Goal: Task Accomplishment & Management: Manage account settings

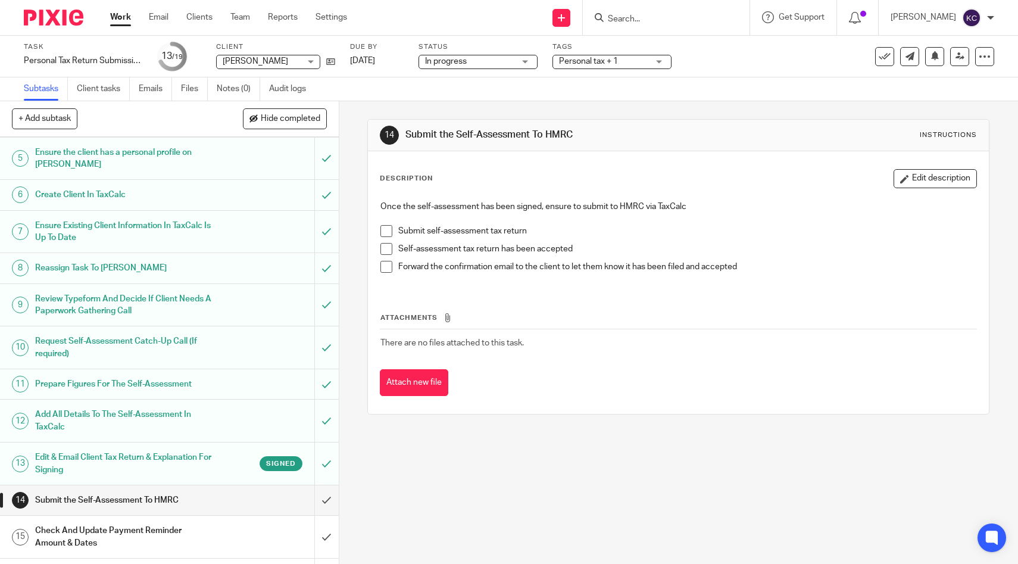
scroll to position [309, 0]
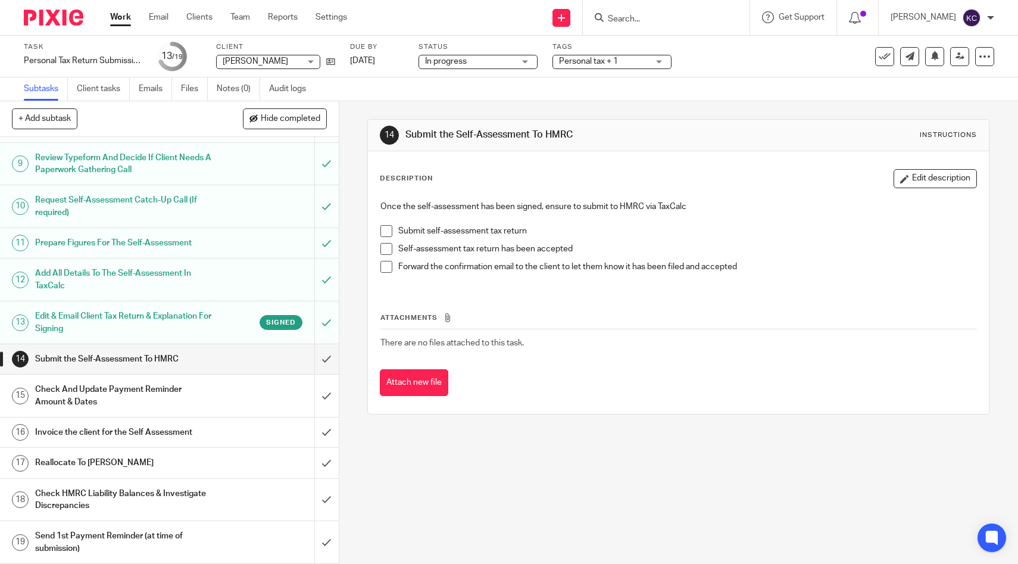
click at [205, 319] on h1 "Edit & Email Client Tax Return & Explanation For Signing" at bounding box center [124, 322] width 179 height 30
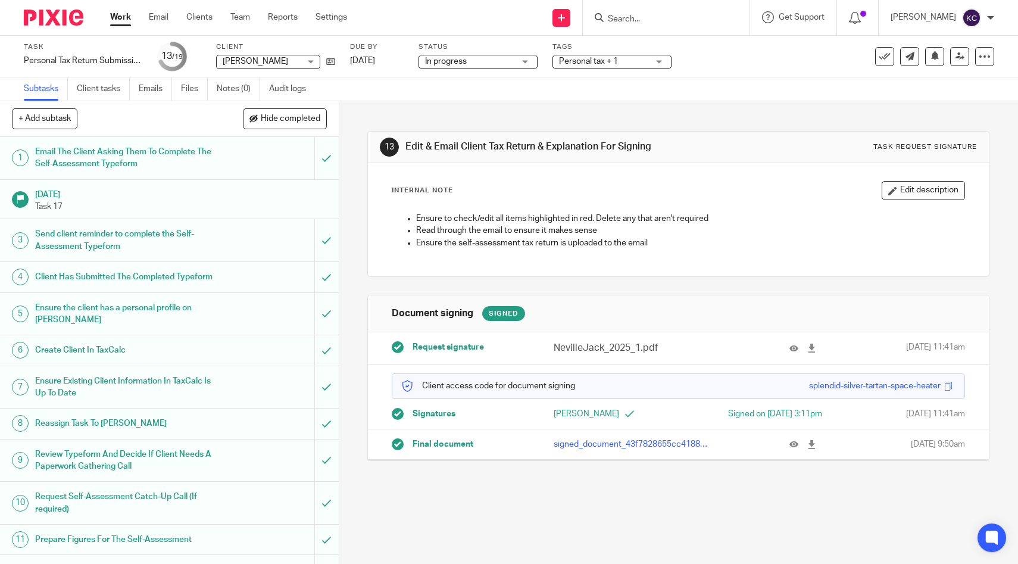
scroll to position [309, 0]
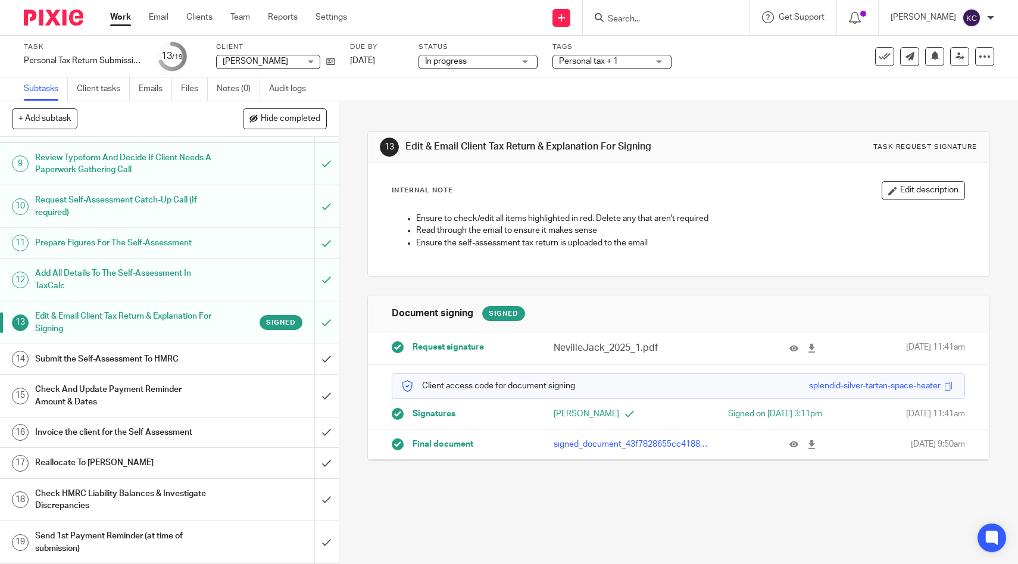
click at [191, 367] on h1 "Submit the Self-Assessment To HMRC" at bounding box center [124, 359] width 179 height 18
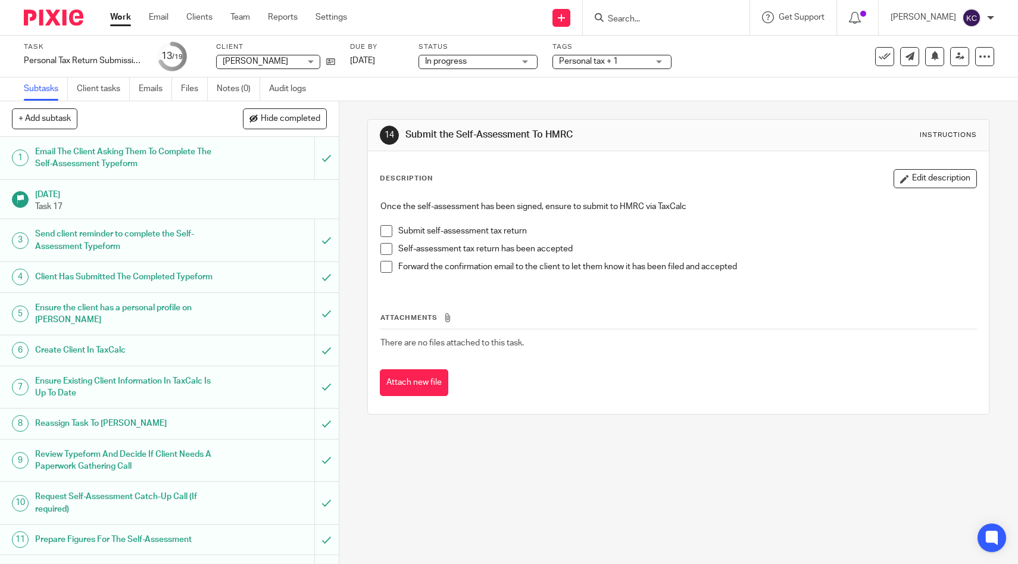
click at [384, 230] on span at bounding box center [386, 231] width 12 height 12
click at [384, 244] on span at bounding box center [386, 249] width 12 height 12
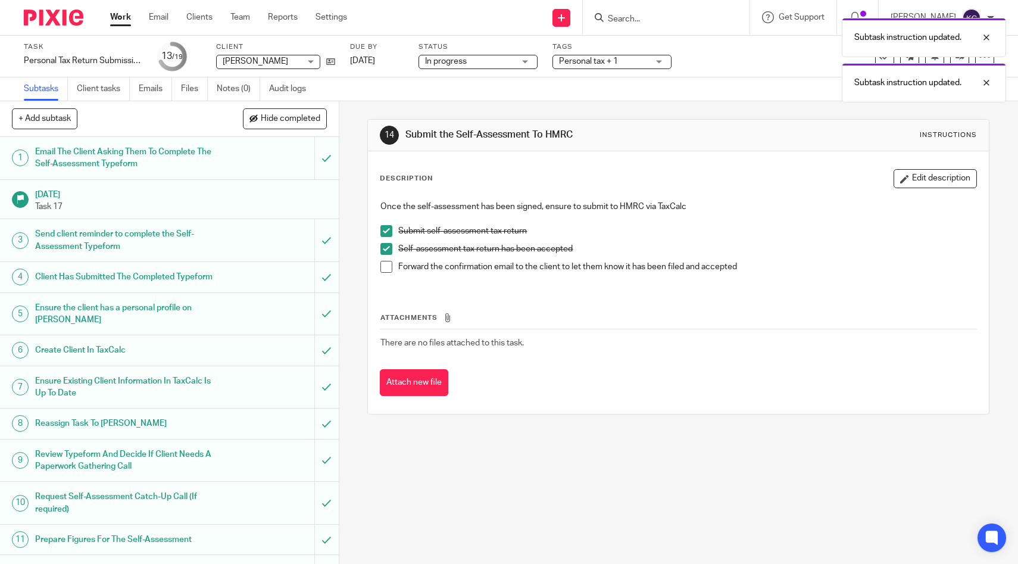
click at [384, 262] on span at bounding box center [386, 267] width 12 height 12
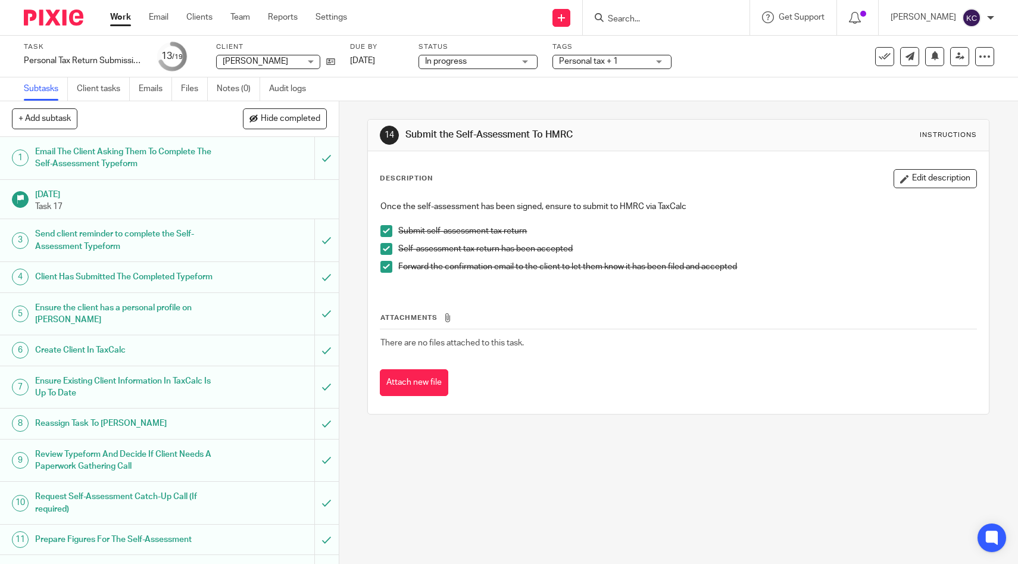
scroll to position [309, 0]
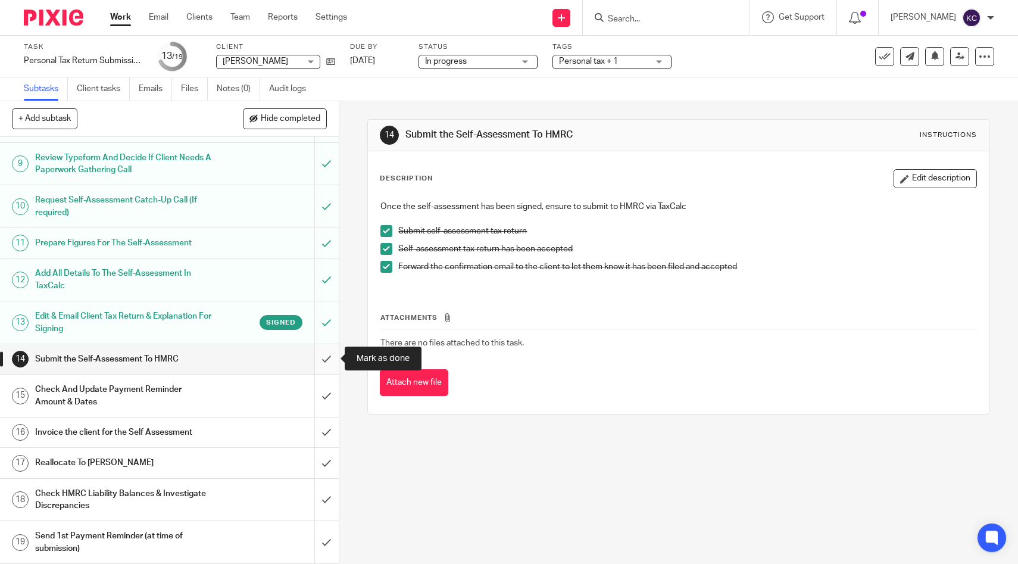
click at [322, 365] on input "submit" at bounding box center [169, 359] width 339 height 30
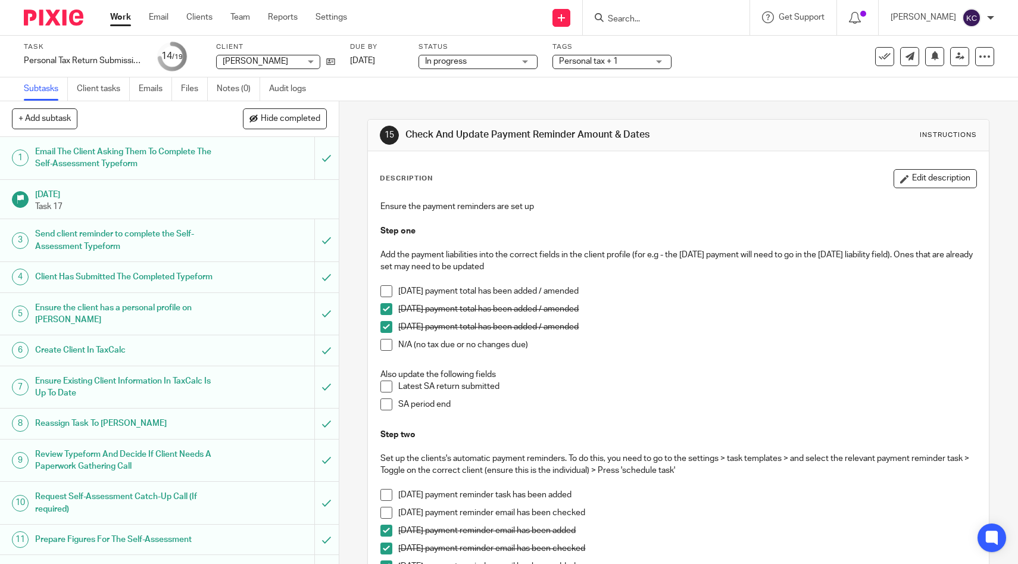
click at [389, 386] on span at bounding box center [386, 386] width 12 height 12
click at [389, 401] on span at bounding box center [386, 404] width 12 height 12
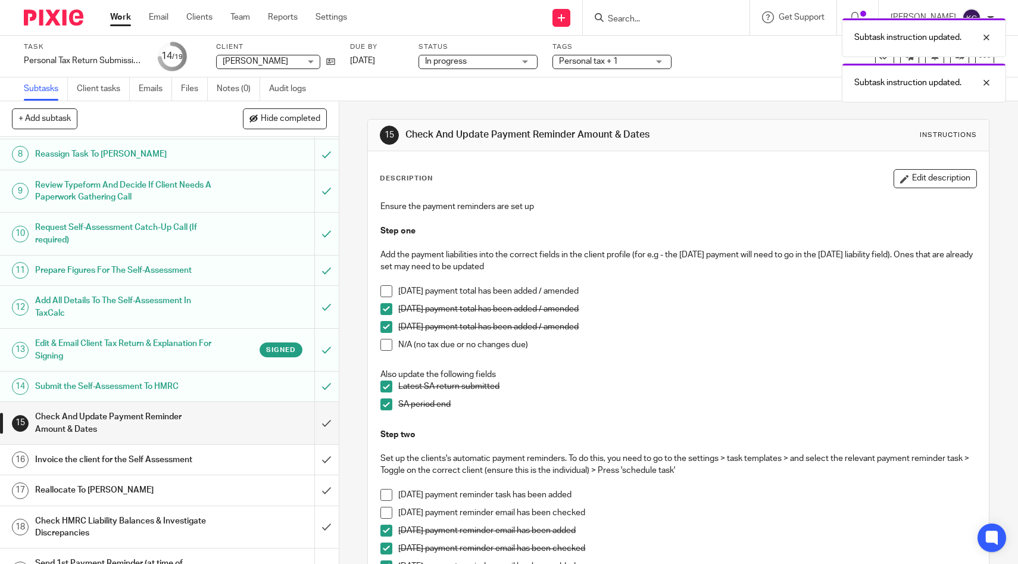
scroll to position [309, 0]
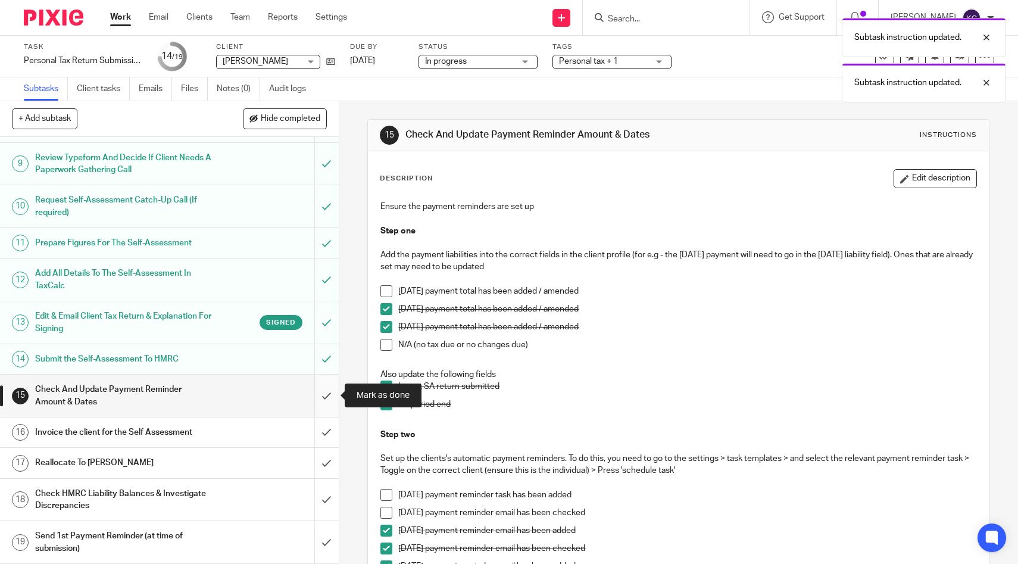
click at [320, 393] on input "submit" at bounding box center [169, 395] width 339 height 42
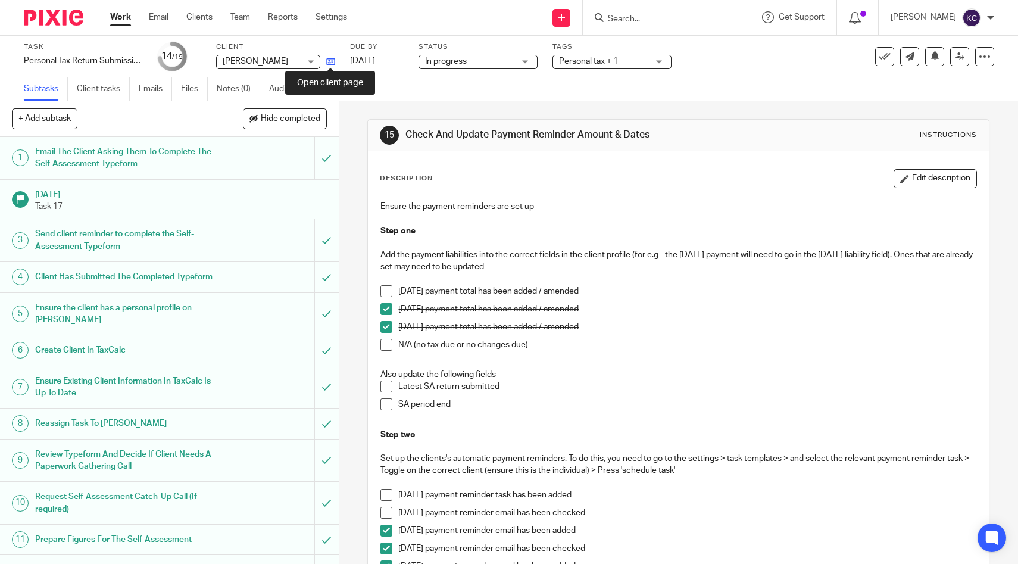
click at [332, 64] on icon at bounding box center [330, 61] width 9 height 9
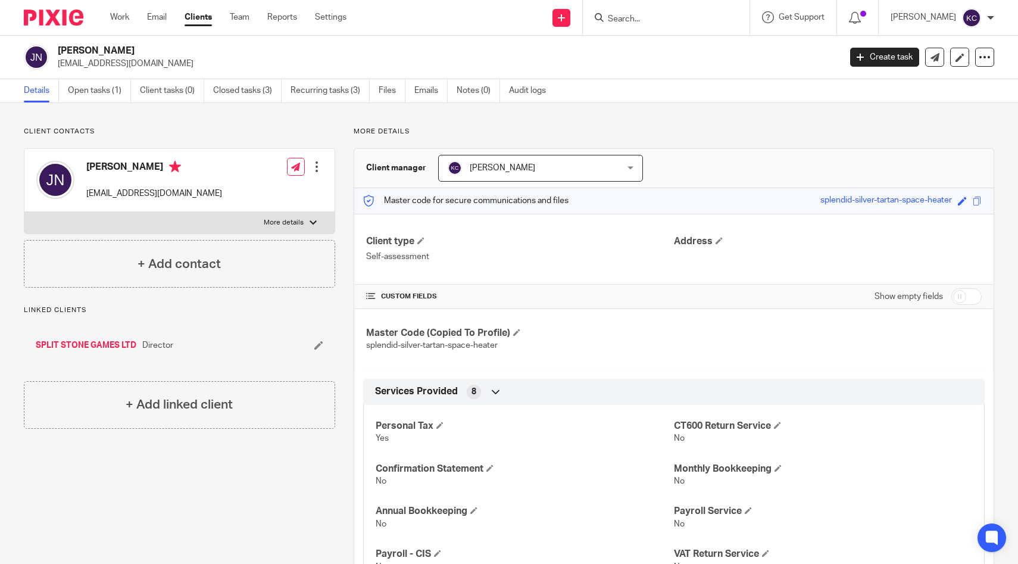
click at [962, 292] on input "checkbox" at bounding box center [966, 296] width 30 height 17
checkbox input "true"
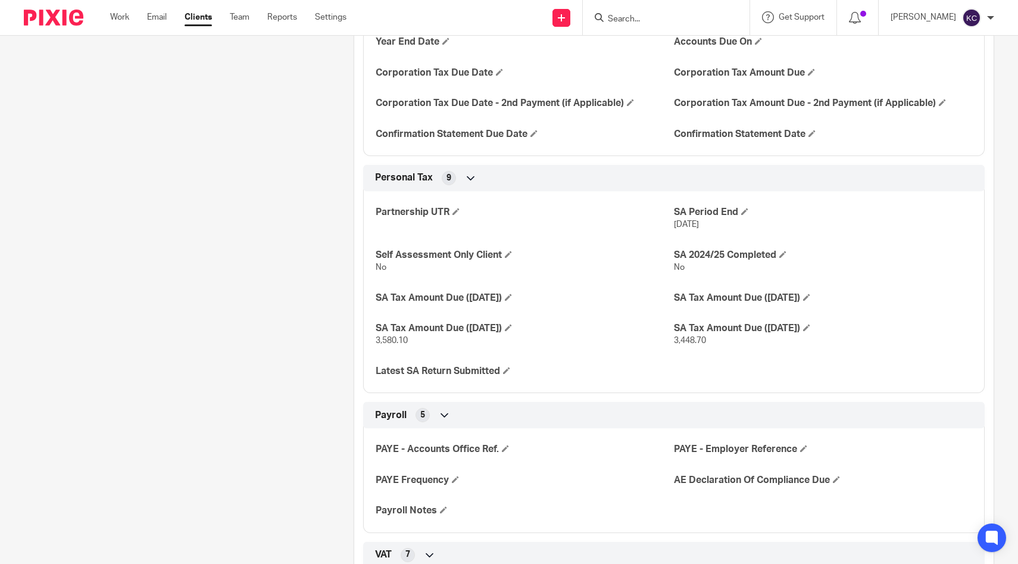
scroll to position [773, 0]
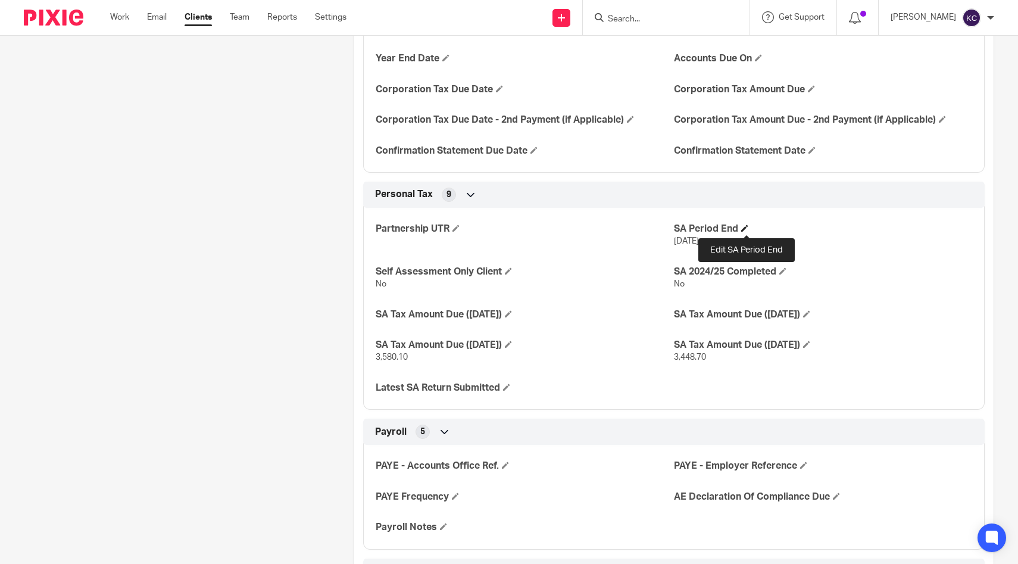
click at [746, 228] on span at bounding box center [744, 227] width 7 height 7
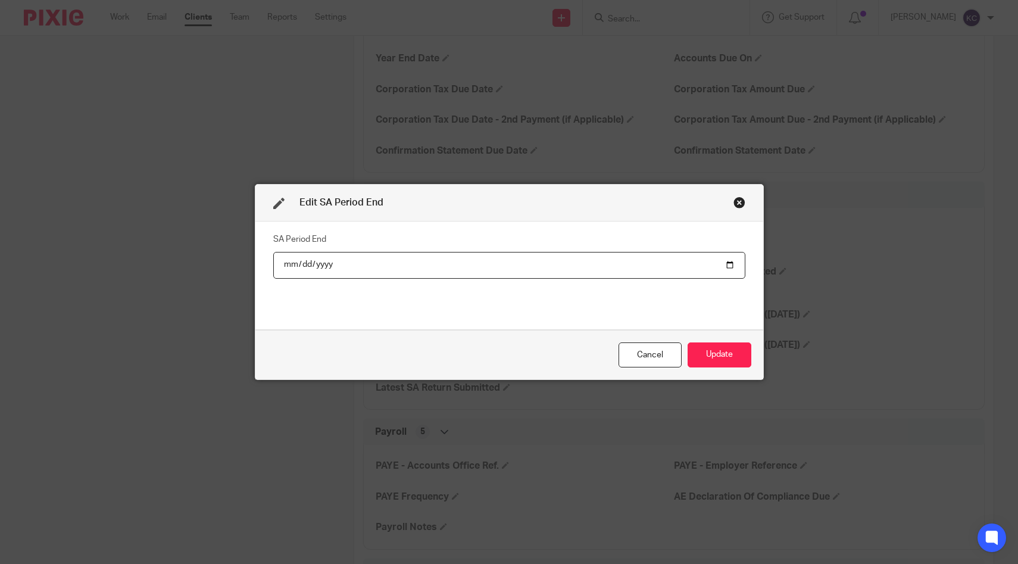
click at [327, 268] on input "2025-04-05" at bounding box center [509, 265] width 472 height 27
type input "2026-04-05"
drag, startPoint x: 818, startPoint y: 465, endPoint x: 789, endPoint y: 432, distance: 44.7
click at [806, 451] on div "Edit SA Period End SA Period End 2026-04-05 Cancel Update" at bounding box center [509, 282] width 1018 height 564
click at [711, 337] on div "Cancel Update" at bounding box center [509, 355] width 508 height 50
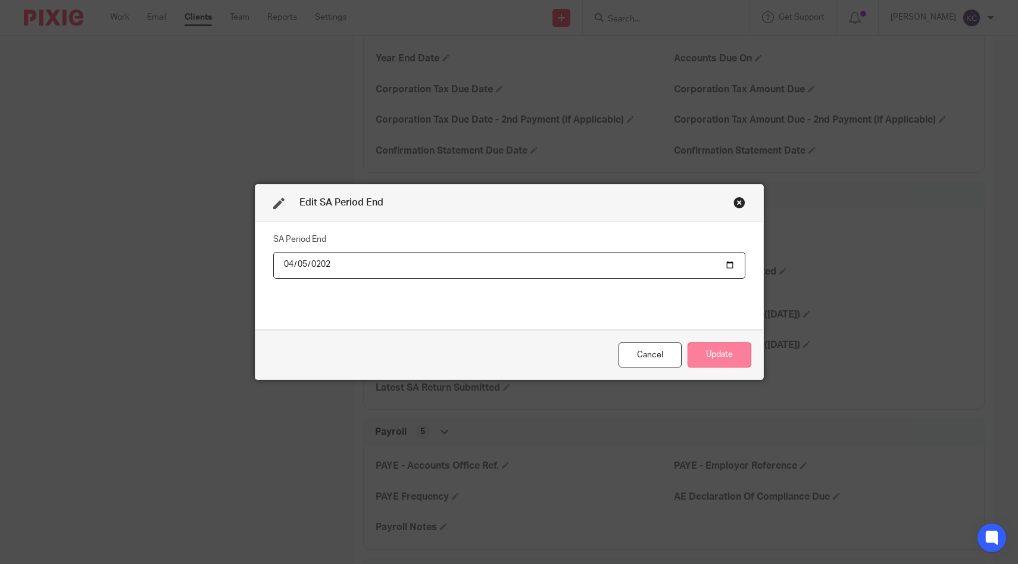
click at [711, 343] on button "Update" at bounding box center [719, 355] width 64 height 26
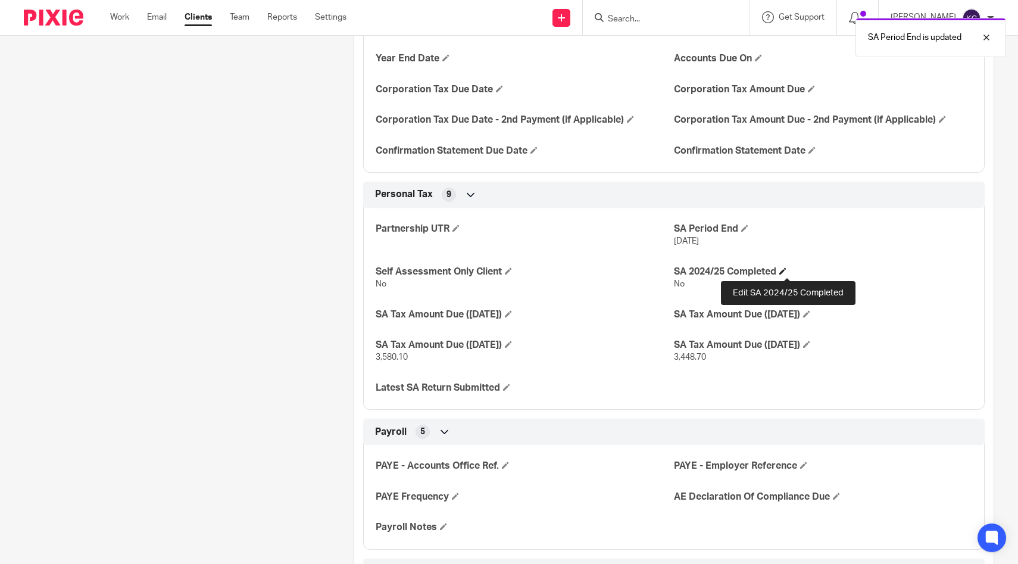
click at [786, 269] on span at bounding box center [782, 270] width 7 height 7
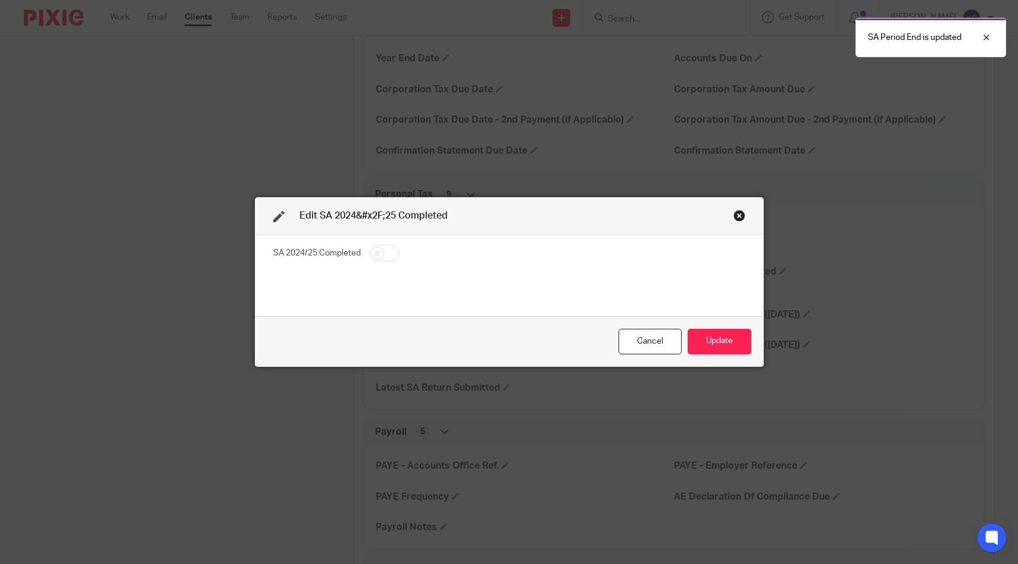
click at [393, 249] on input "checkbox" at bounding box center [384, 253] width 30 height 17
checkbox input "true"
click at [720, 342] on button "Update" at bounding box center [719, 342] width 64 height 26
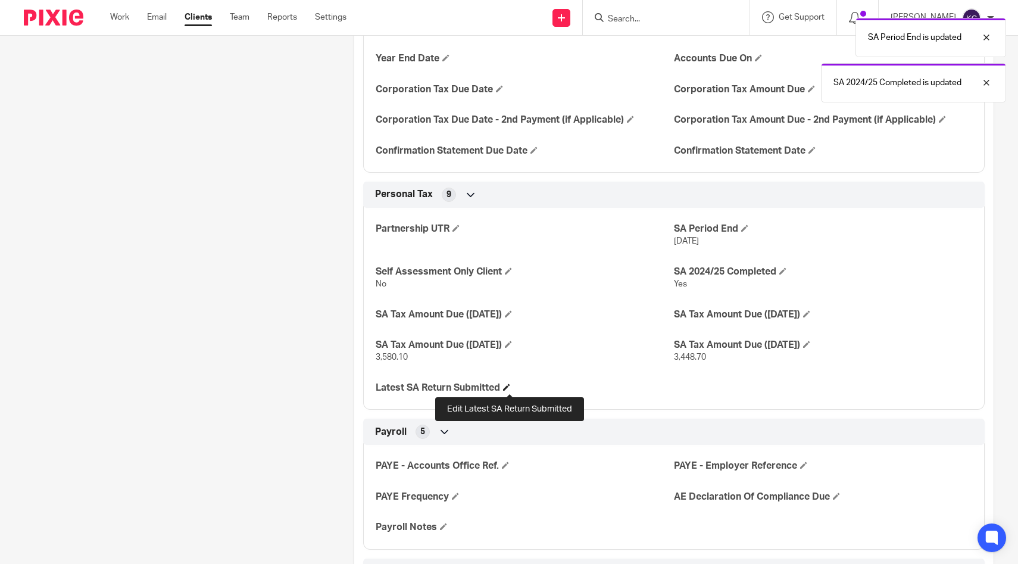
click at [508, 384] on span at bounding box center [506, 386] width 7 height 7
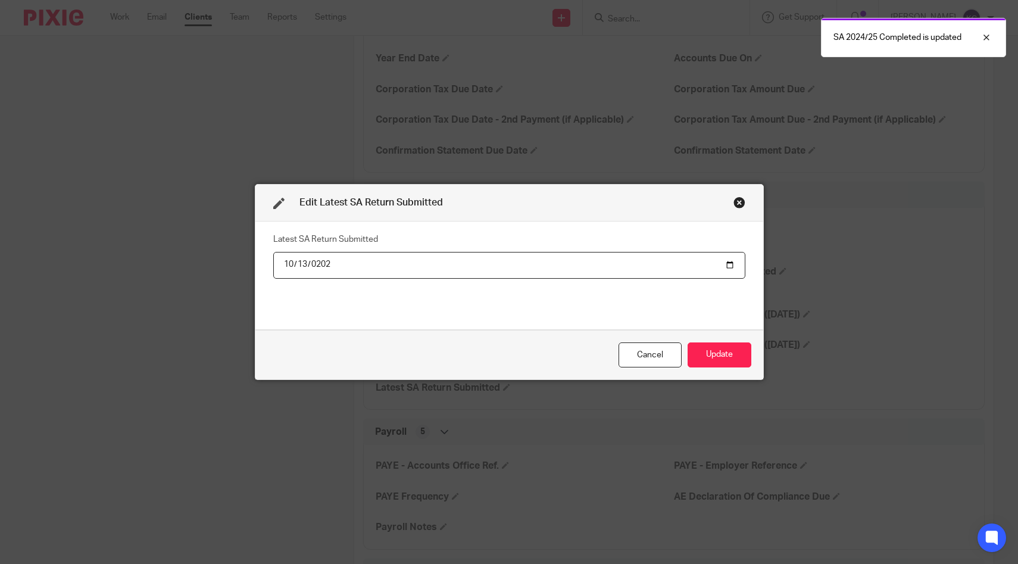
type input "2025-10-13"
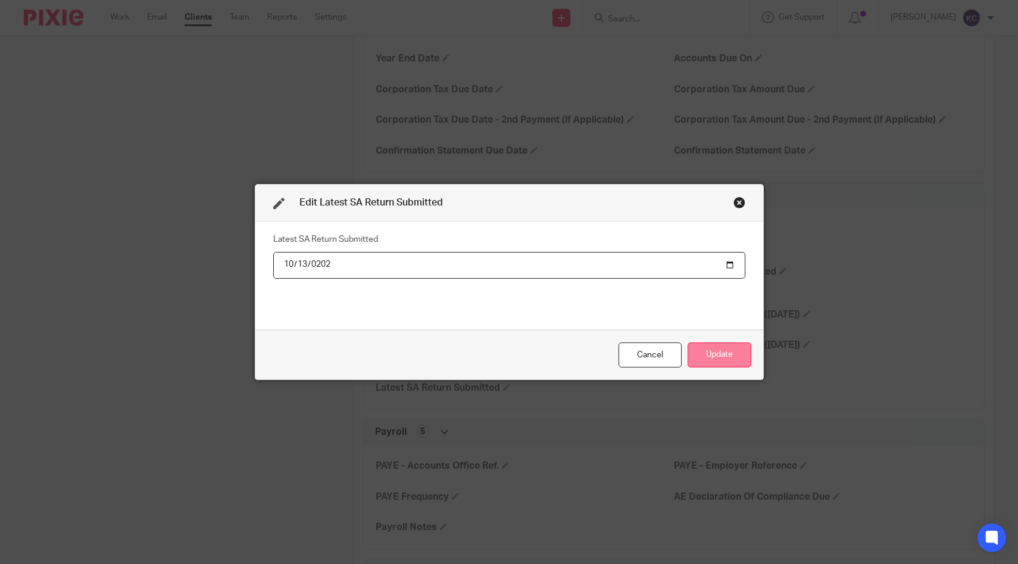
click at [709, 358] on button "Update" at bounding box center [719, 355] width 64 height 26
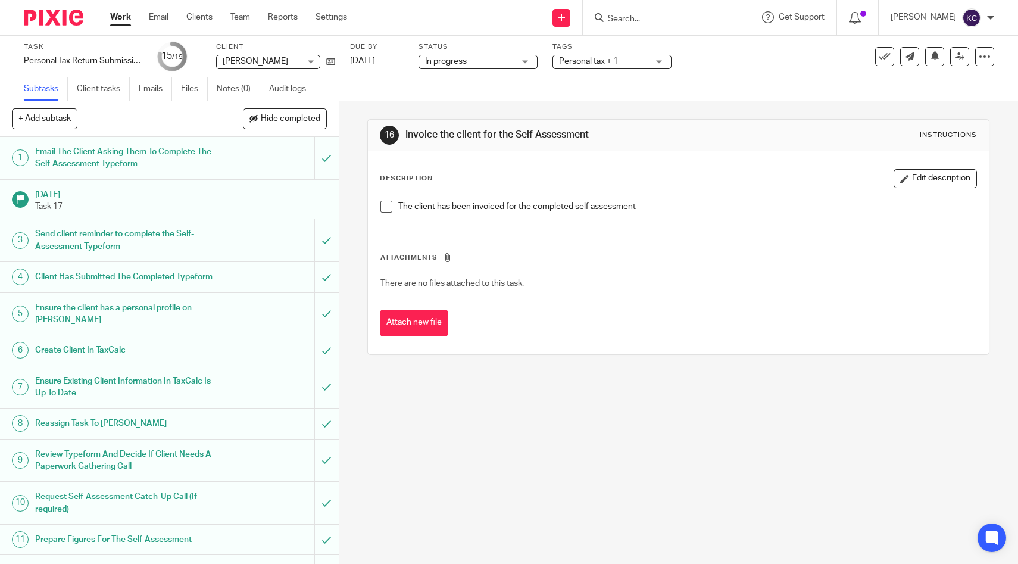
scroll to position [309, 0]
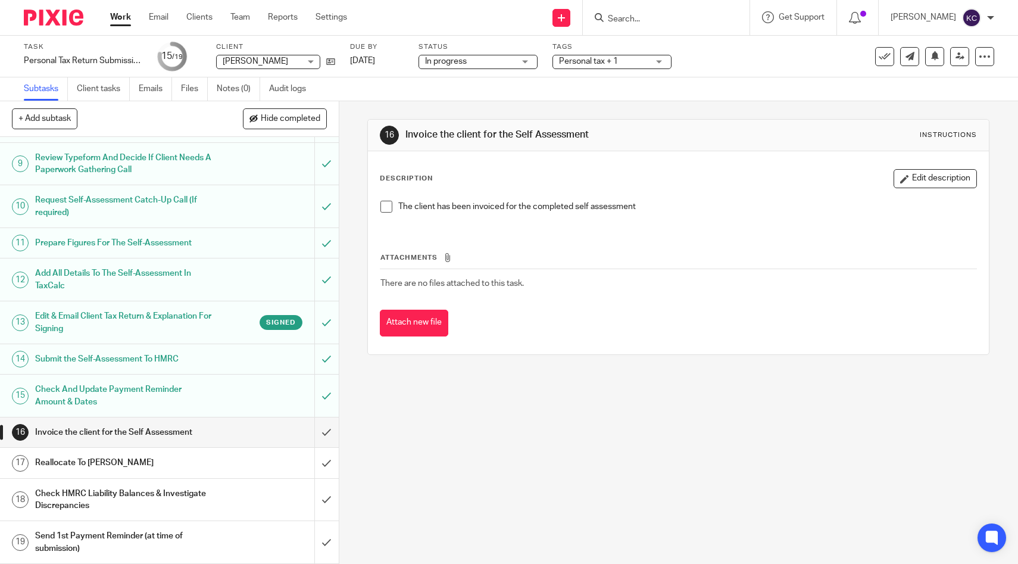
click at [388, 210] on span at bounding box center [386, 207] width 12 height 12
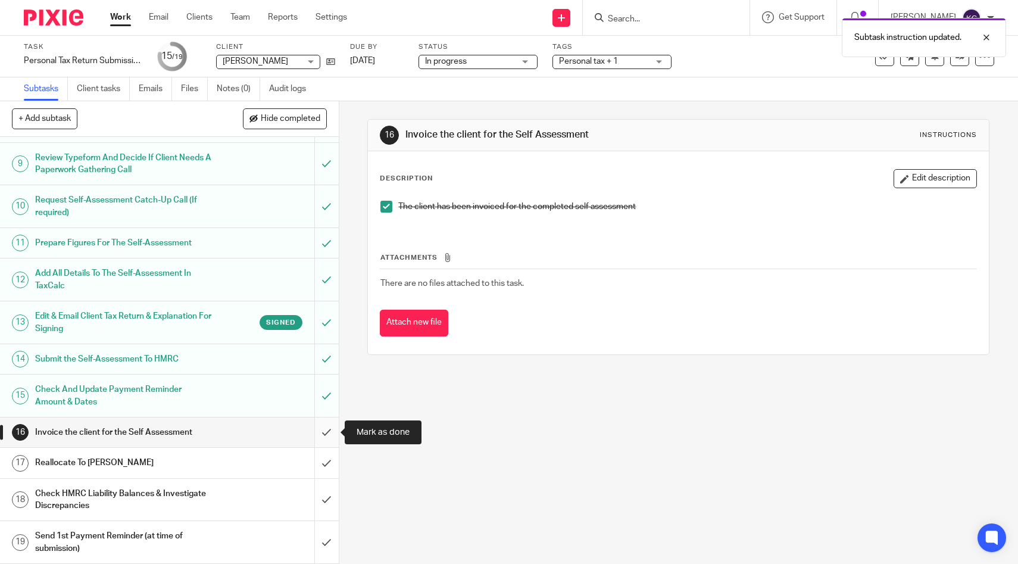
click at [333, 427] on input "submit" at bounding box center [169, 432] width 339 height 30
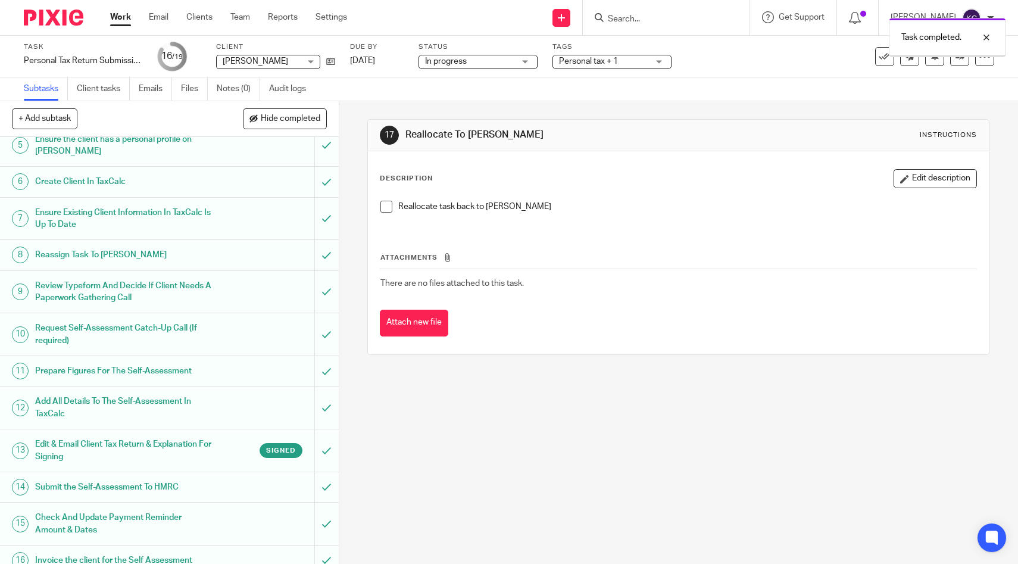
scroll to position [309, 0]
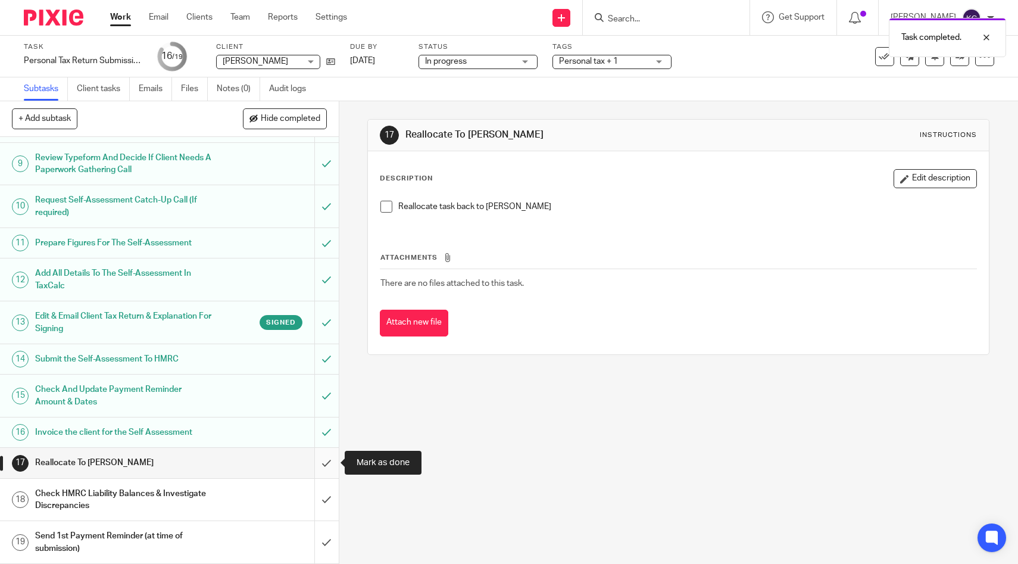
click at [319, 459] on input "submit" at bounding box center [169, 463] width 339 height 30
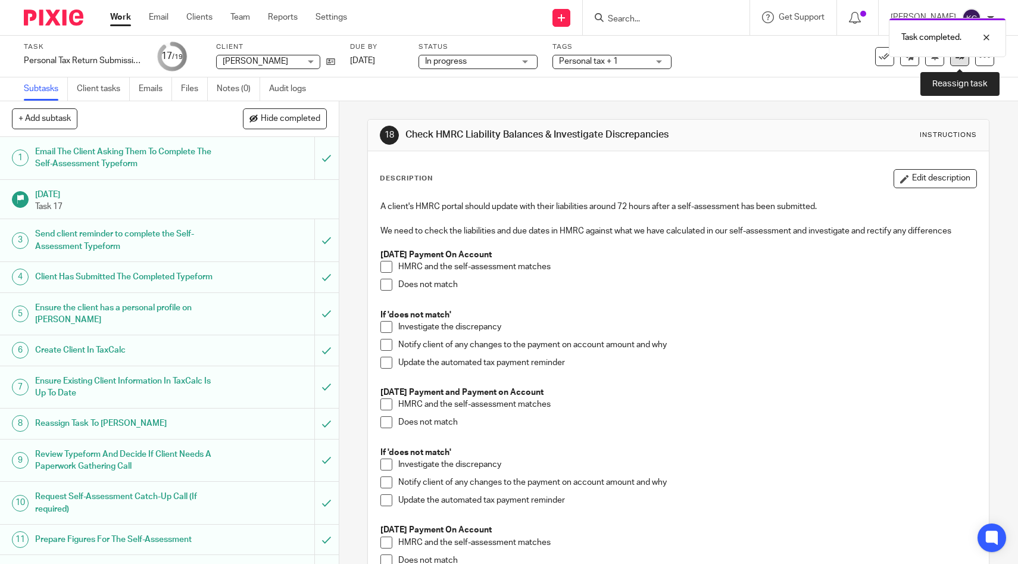
click at [964, 58] on link at bounding box center [959, 56] width 19 height 19
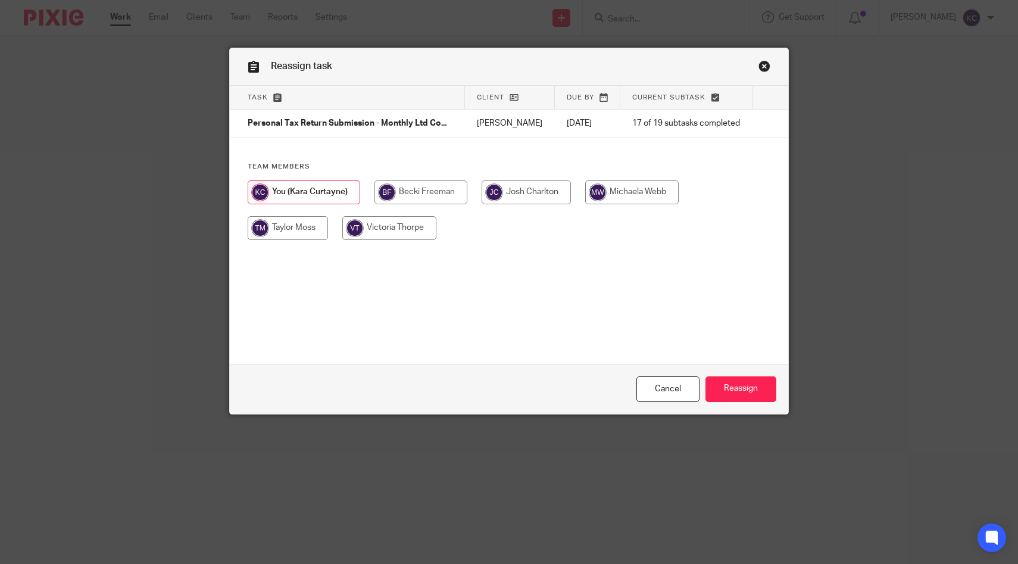
click at [289, 234] on input "radio" at bounding box center [288, 228] width 80 height 24
radio input "true"
click at [743, 398] on input "Reassign" at bounding box center [740, 389] width 71 height 26
